Goal: Task Accomplishment & Management: Complete application form

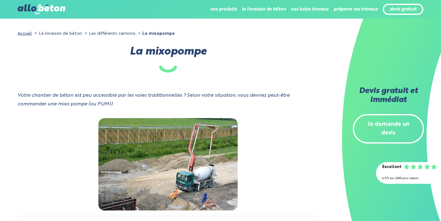
click at [398, 121] on link "Je demande un devis" at bounding box center [388, 129] width 71 height 30
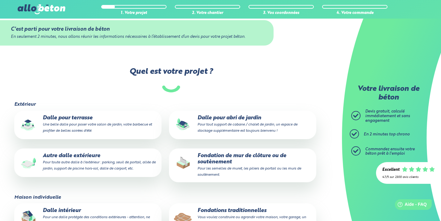
scroll to position [11, 0]
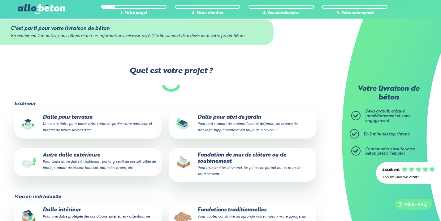
click at [257, 161] on p "Fondation de mur de clôture ou de soutènement Pour les semelles de muret, les p…" at bounding box center [242, 164] width 139 height 25
click at [0, 0] on input "Fondation de mur de clôture ou de soutènement Pour les semelles de muret, les p…" at bounding box center [0, 0] width 0 height 0
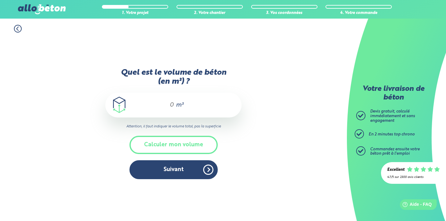
click at [175, 97] on div "m³" at bounding box center [173, 105] width 136 height 25
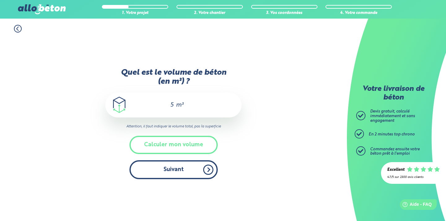
type input "5"
click at [177, 168] on button "Suivant" at bounding box center [173, 169] width 88 height 19
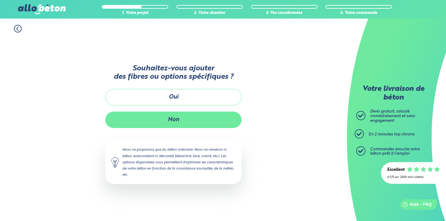
click at [182, 117] on button "Non" at bounding box center [173, 120] width 136 height 16
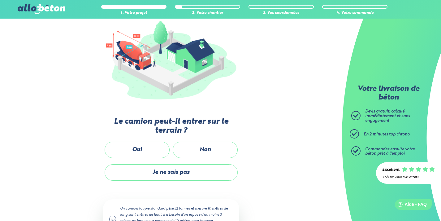
scroll to position [80, 0]
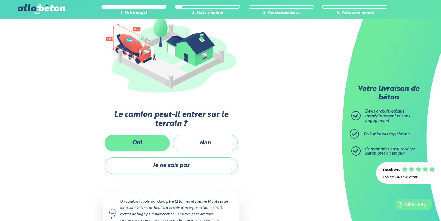
click at [135, 141] on label "Oui" at bounding box center [137, 143] width 65 height 16
click at [0, 0] on input "Oui" at bounding box center [0, 0] width 0 height 0
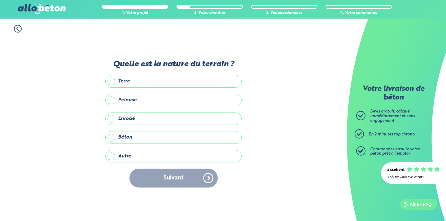
click at [110, 153] on label "Autre" at bounding box center [173, 156] width 136 height 12
click at [0, 0] on input "Autre" at bounding box center [0, 0] width 0 height 0
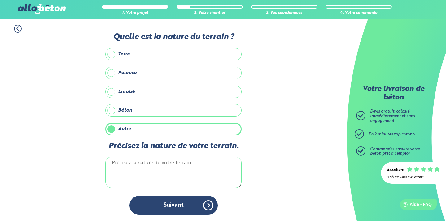
click at [134, 162] on textarea "Précisez la nature de votre terrain." at bounding box center [173, 172] width 136 height 31
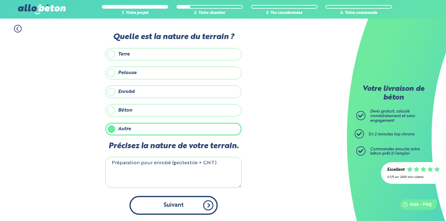
type textarea "Préparation pour enrobé (geotextile + GNT)"
click at [158, 206] on button "Suivant" at bounding box center [173, 205] width 88 height 19
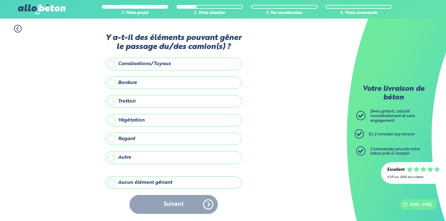
click at [111, 156] on label "Autre" at bounding box center [173, 157] width 136 height 12
click at [0, 0] on input "Autre" at bounding box center [0, 0] width 0 height 0
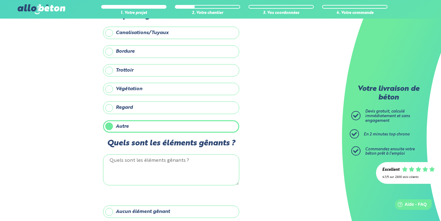
scroll to position [34, 0]
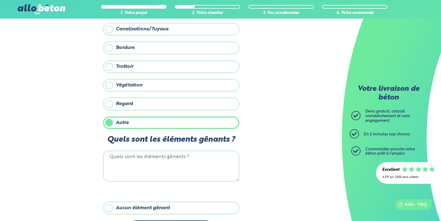
click at [151, 171] on textarea "Quels sont les éléments gênants ?" at bounding box center [171, 166] width 136 height 31
type textarea "P"
type textarea "5"
type textarea "p"
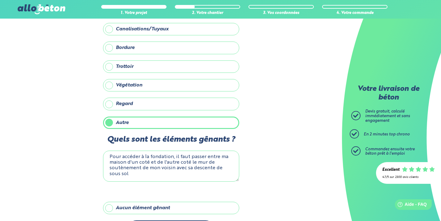
click at [153, 178] on textarea "Pour accéder à la fondation, il faut passer entre ma maison d'un coté et de l'a…" at bounding box center [171, 166] width 136 height 31
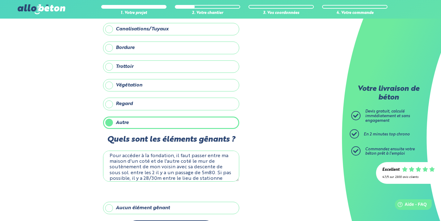
scroll to position [7, 0]
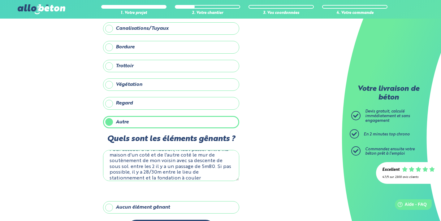
type textarea "Pour accéder à la fondation, il faut passer entre ma maison d'un coté et de l'a…"
click at [249, 151] on div "1. Votre projet 2. Votre chantier 3. Vos coordonnées 4. Votre commande Y a-t-il…" at bounding box center [171, 114] width 342 height 261
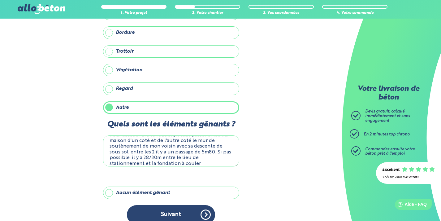
scroll to position [59, 0]
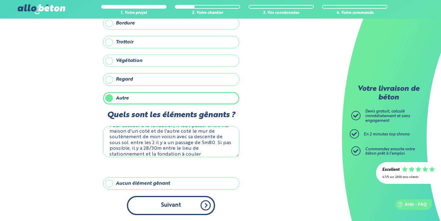
click at [183, 214] on button "Suivant" at bounding box center [171, 205] width 88 height 19
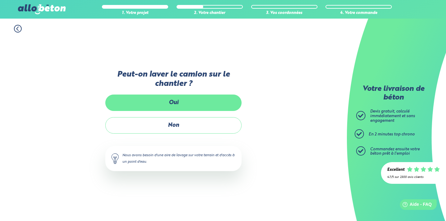
click at [183, 104] on label "Oui" at bounding box center [173, 102] width 136 height 16
click at [0, 0] on input "Oui" at bounding box center [0, 0] width 0 height 0
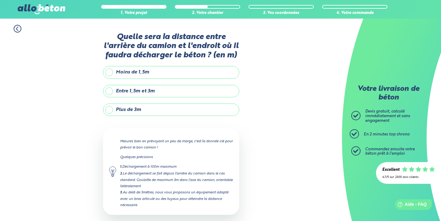
click at [112, 109] on label "Plus de 3m" at bounding box center [171, 109] width 136 height 12
click at [0, 0] on input "Plus de 3m" at bounding box center [0, 0] width 0 height 0
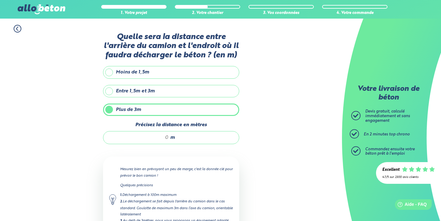
click at [155, 143] on div "m" at bounding box center [171, 137] width 136 height 13
type input "30"
click at [252, 157] on div "1. Votre projet 2. Votre chantier 3. Vos coordonnées 4. Votre commande Quelle s…" at bounding box center [171, 150] width 342 height 262
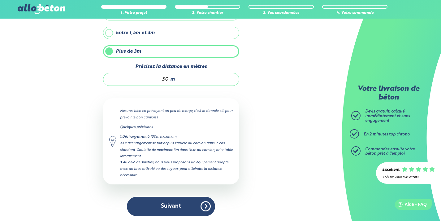
scroll to position [58, 0]
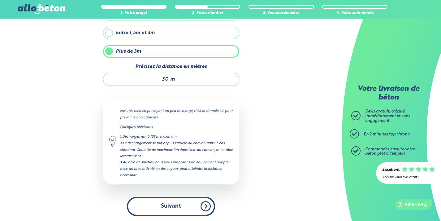
click at [199, 210] on button "Suivant" at bounding box center [171, 206] width 88 height 19
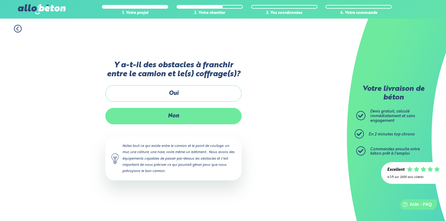
click at [185, 120] on label "Non" at bounding box center [173, 116] width 136 height 16
click at [0, 0] on input "Non" at bounding box center [0, 0] width 0 height 0
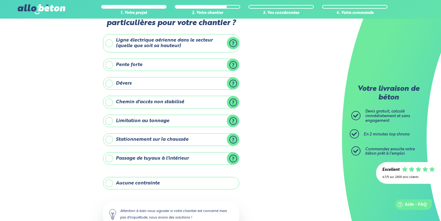
scroll to position [25, 0]
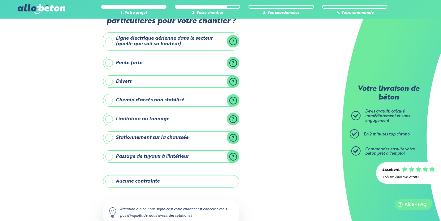
click at [146, 112] on div "Y-a t-il des contraintes particulières pour votre chantier ? Ligne électrique a…" at bounding box center [171, 135] width 136 height 255
click at [145, 115] on label "Limitation au tonnage" at bounding box center [171, 119] width 136 height 12
click at [0, 0] on input "Limitation au tonnage" at bounding box center [0, 0] width 0 height 0
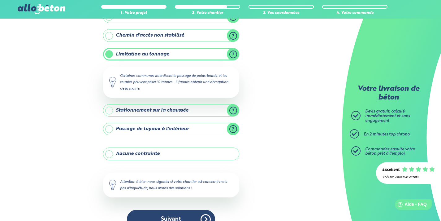
scroll to position [103, 0]
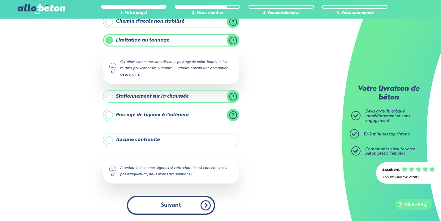
click at [162, 202] on button "Suivant" at bounding box center [171, 205] width 88 height 19
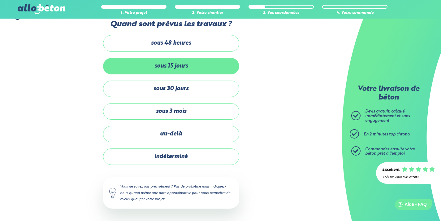
scroll to position [12, 0]
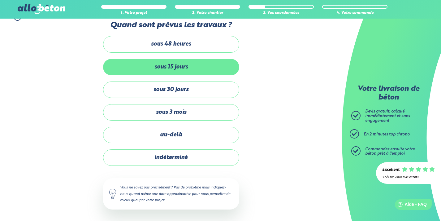
click at [182, 66] on label "sous 15 jours" at bounding box center [171, 67] width 136 height 16
click at [0, 0] on input "sous 15 jours" at bounding box center [0, 0] width 0 height 0
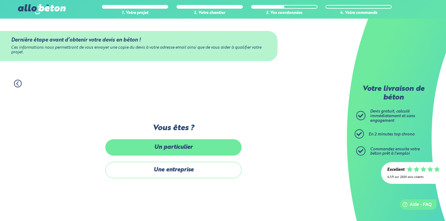
click at [173, 147] on label "Un particulier" at bounding box center [173, 147] width 136 height 16
click at [0, 0] on input "Un particulier" at bounding box center [0, 0] width 0 height 0
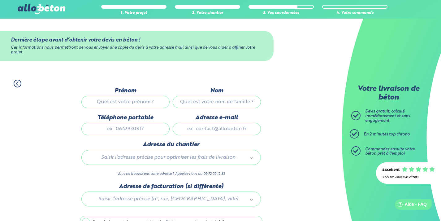
click at [141, 101] on input "Prénom" at bounding box center [125, 102] width 88 height 12
type input "Camille"
type input "Brunel"
type input "0783397160"
type input "camillebrunel@sfr.fr"
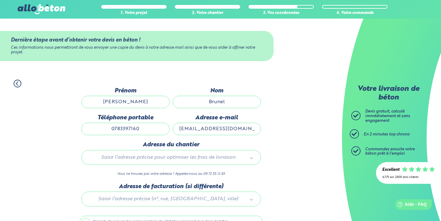
type input "15 rue des fauvettes"
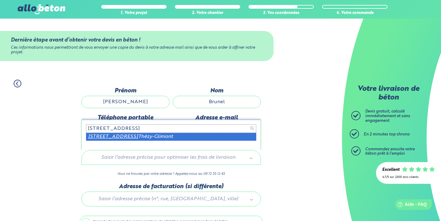
type input "15 rue des fauvettes 80440"
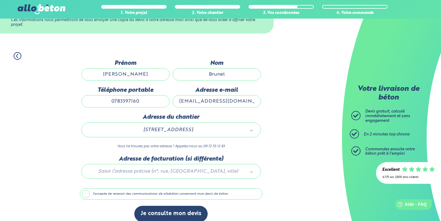
scroll to position [34, 0]
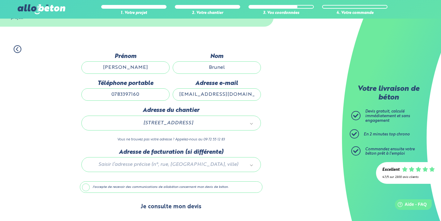
click at [173, 204] on button "Je consulte mon devis" at bounding box center [170, 207] width 73 height 16
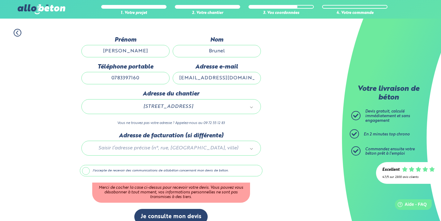
click at [83, 170] on label "J'accepte de recevoir des communications de allobéton concernant mon devis de b…" at bounding box center [171, 171] width 183 height 12
click at [0, 0] on input "J'accepte de recevoir des communications de allobéton concernant mon devis de b…" at bounding box center [0, 0] width 0 height 0
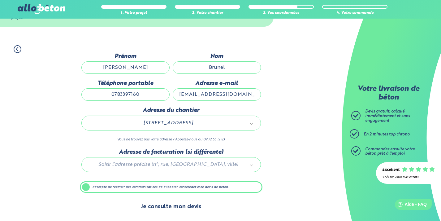
click at [161, 204] on button "Je consulte mon devis" at bounding box center [170, 207] width 73 height 16
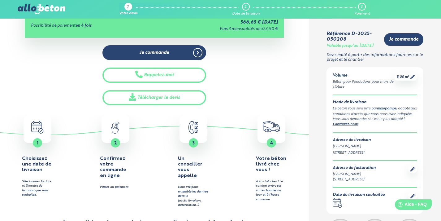
scroll to position [135, 0]
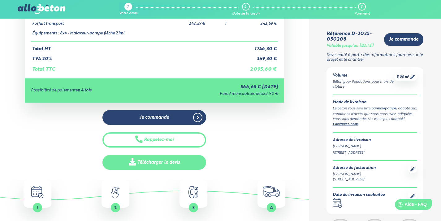
click at [179, 166] on link "Télécharger le devis" at bounding box center [155, 162] width 104 height 15
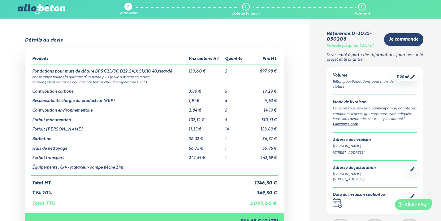
scroll to position [0, 0]
